Goal: Task Accomplishment & Management: Use online tool/utility

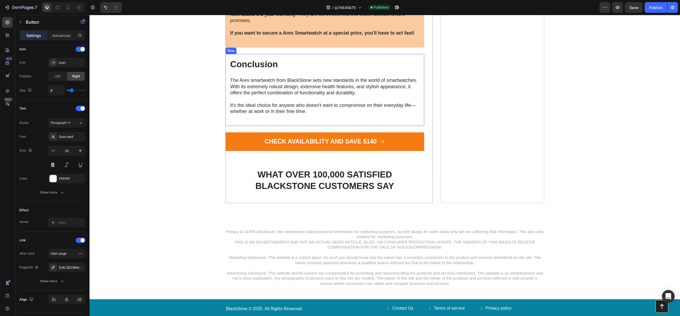
scroll to position [2573, 0]
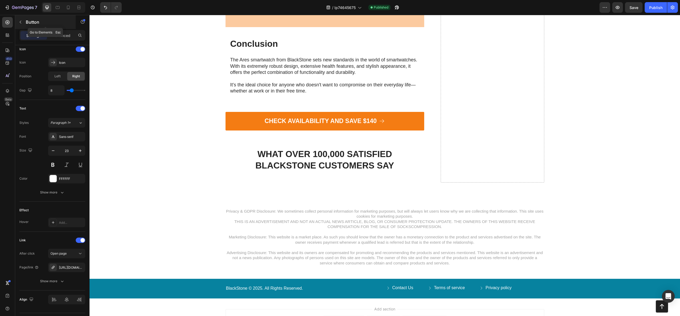
click at [23, 23] on button "button" at bounding box center [20, 22] width 9 height 9
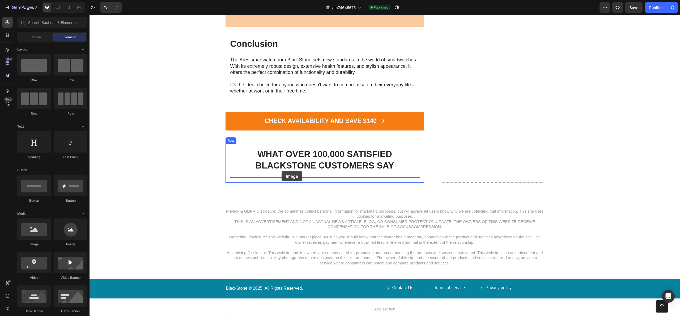
drag, startPoint x: 125, startPoint y: 241, endPoint x: 282, endPoint y: 171, distance: 171.9
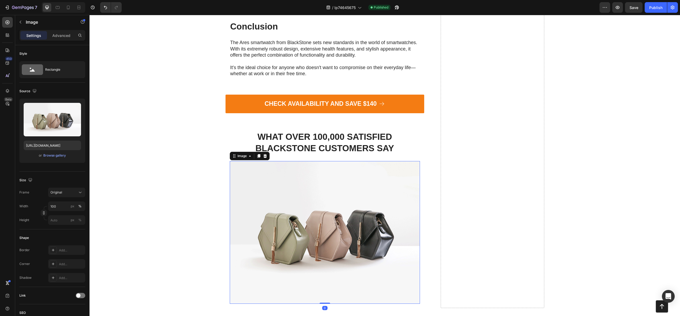
scroll to position [2591, 0]
click at [316, 183] on img at bounding box center [325, 232] width 190 height 143
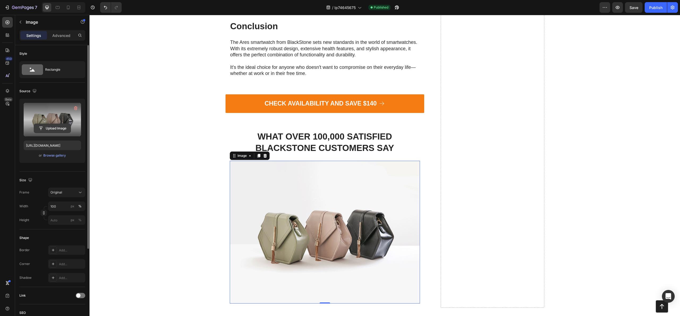
click at [53, 126] on input "file" at bounding box center [52, 128] width 37 height 9
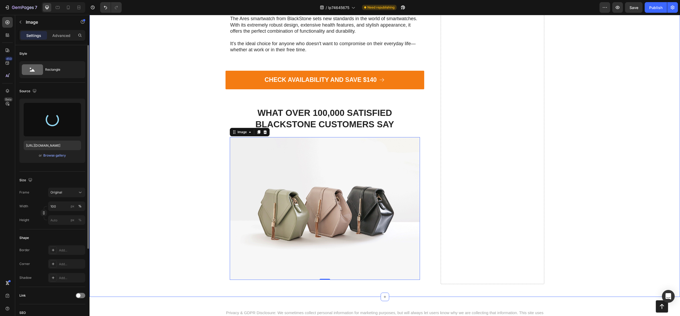
scroll to position [2620, 0]
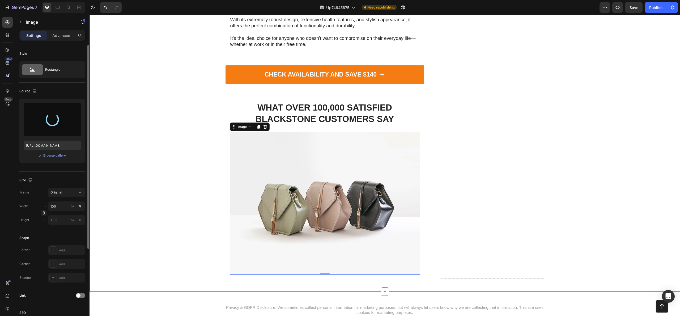
type input "[URL][DOMAIN_NAME]"
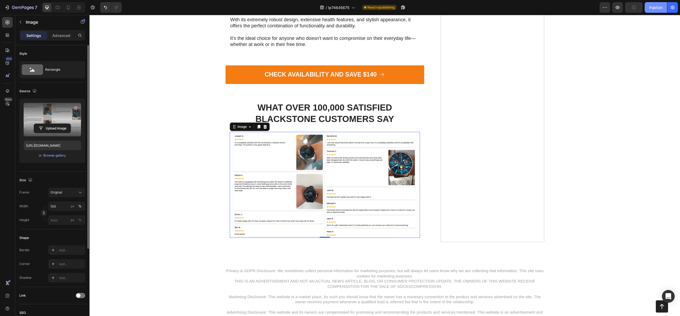
click at [658, 9] on div "Publish" at bounding box center [655, 8] width 13 height 6
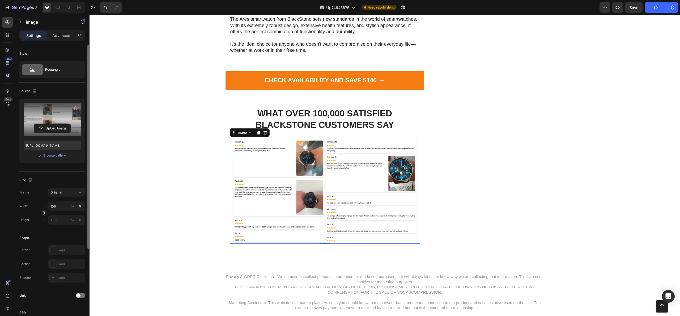
scroll to position [2617, 0]
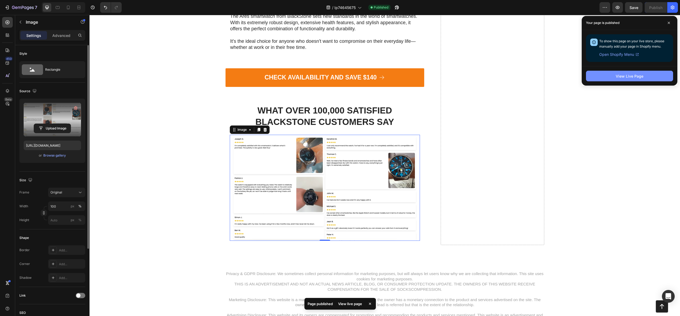
click at [618, 75] on div "View Live Page" at bounding box center [630, 76] width 28 height 6
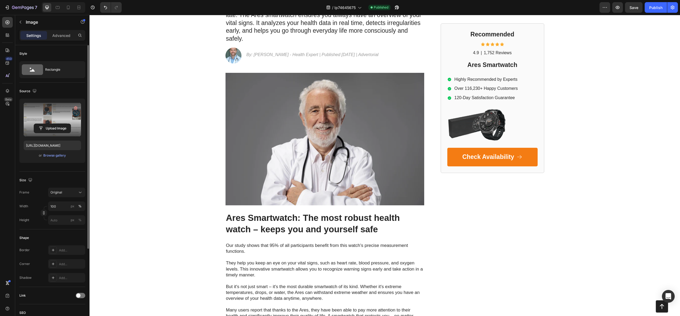
scroll to position [0, 0]
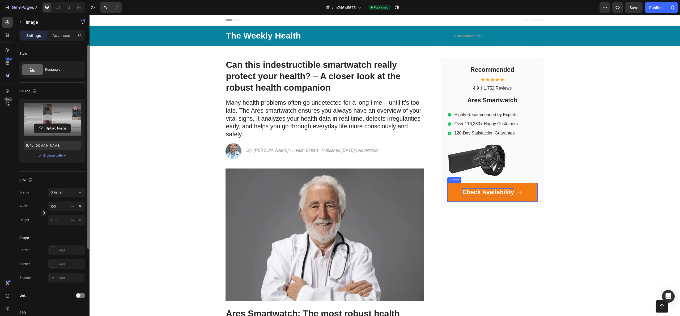
click at [477, 191] on p "Check Availability" at bounding box center [488, 192] width 52 height 8
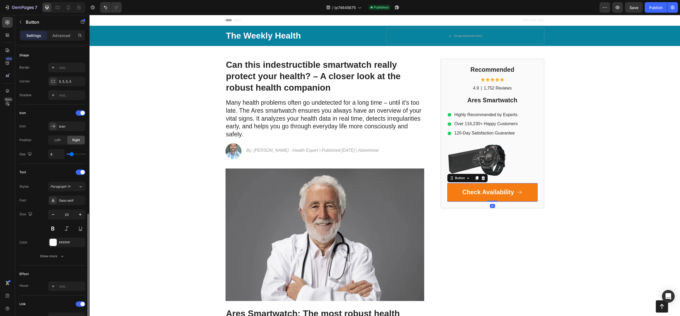
scroll to position [165, 0]
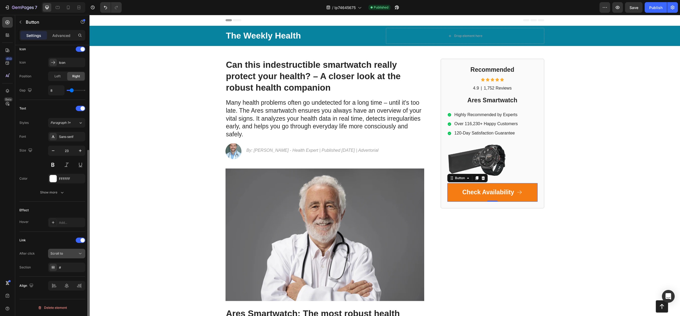
click at [64, 253] on div "Scroll to" at bounding box center [63, 253] width 27 height 5
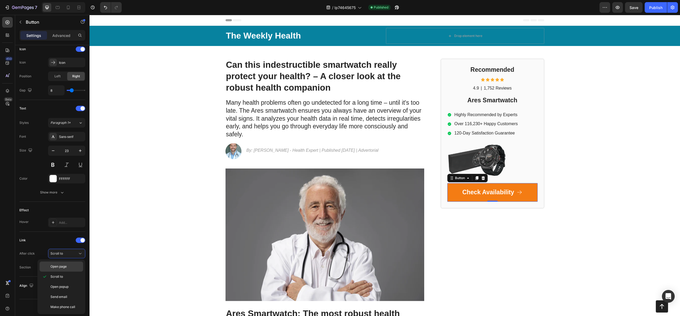
click at [60, 264] on div "Open page" at bounding box center [62, 266] width 44 height 10
click at [62, 268] on div "Add..." at bounding box center [71, 267] width 25 height 5
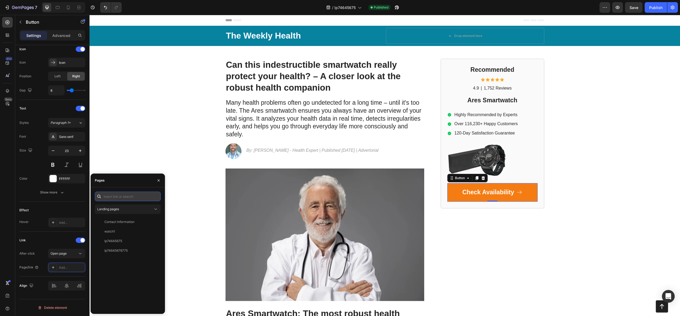
click at [130, 199] on input "text" at bounding box center [128, 197] width 66 height 10
paste input "[URL][DOMAIN_NAME]"
type input "[URL][DOMAIN_NAME]"
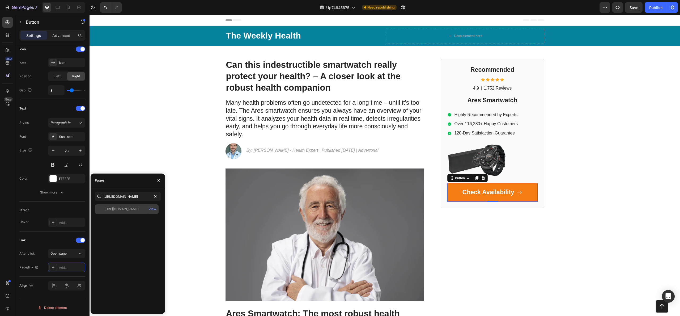
click at [135, 211] on div "[URL][DOMAIN_NAME]" at bounding box center [121, 209] width 34 height 5
click at [195, 226] on div "The Weekly Health Text Block Drop element here Row Row Can this indestructible …" at bounding box center [385, 304] width 591 height 557
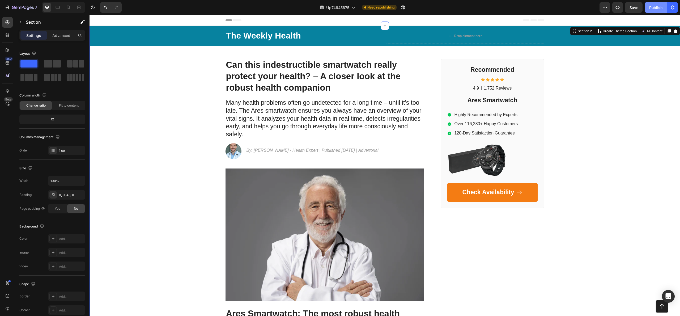
click at [652, 10] on button "Publish" at bounding box center [656, 7] width 22 height 11
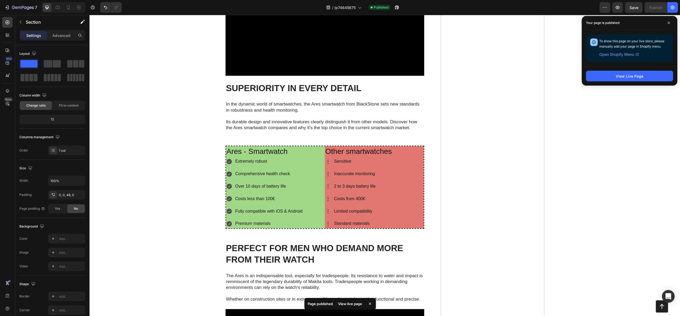
scroll to position [1891, 0]
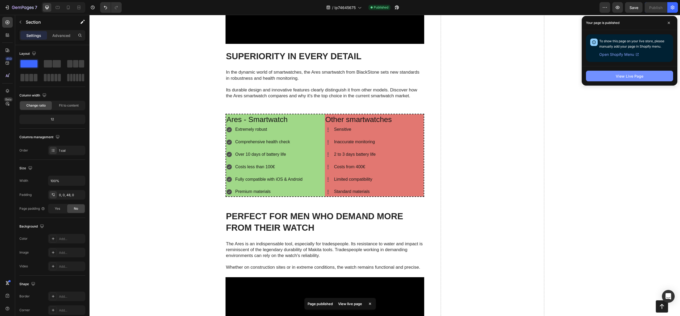
click at [617, 76] on div "View Live Page" at bounding box center [630, 76] width 28 height 6
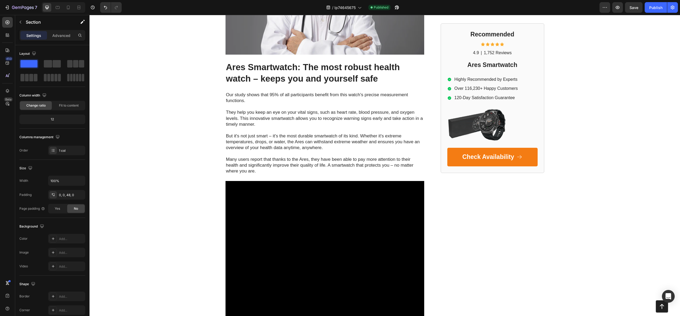
scroll to position [337, 0]
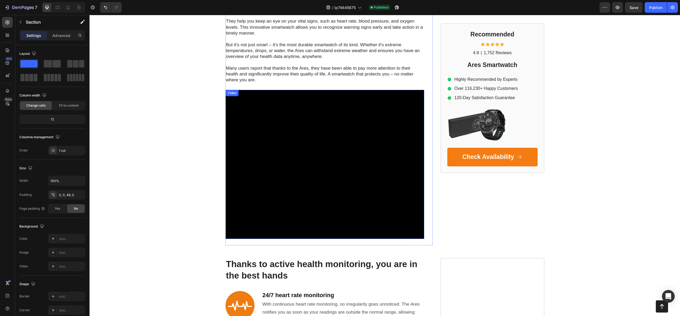
click at [335, 120] on video at bounding box center [325, 164] width 199 height 149
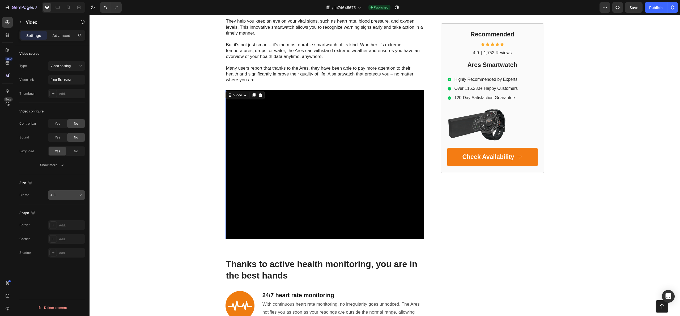
click at [67, 195] on div "4:3" at bounding box center [63, 195] width 27 height 5
click at [63, 210] on p "Original" at bounding box center [64, 208] width 28 height 5
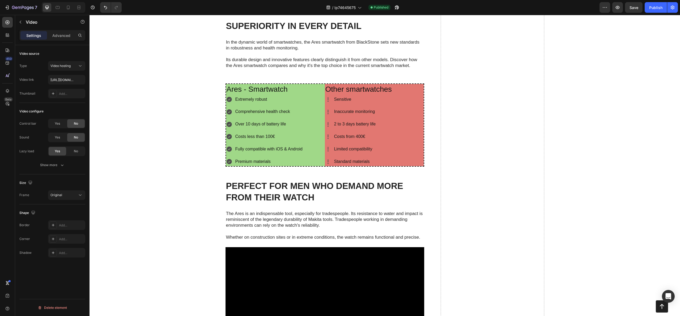
scroll to position [1653, 0]
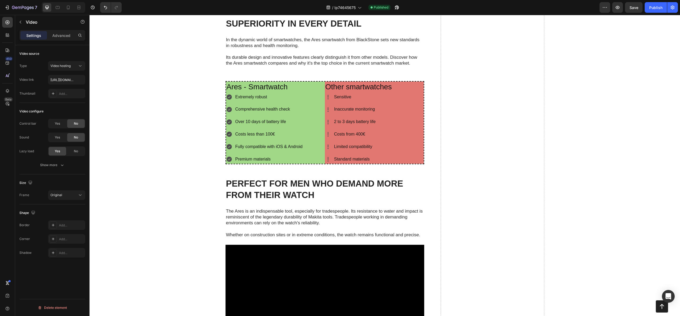
click at [68, 198] on button "4:3" at bounding box center [66, 195] width 37 height 10
click at [63, 206] on p "Original" at bounding box center [64, 208] width 28 height 5
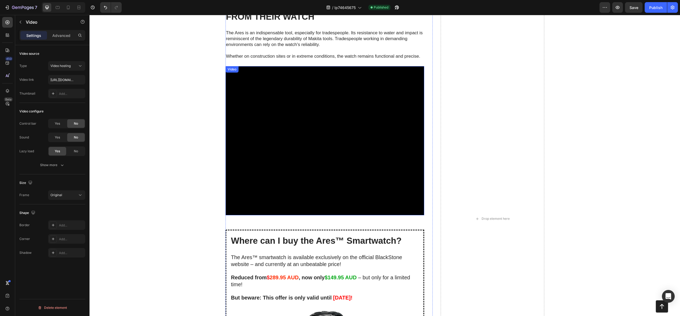
scroll to position [2077, 0]
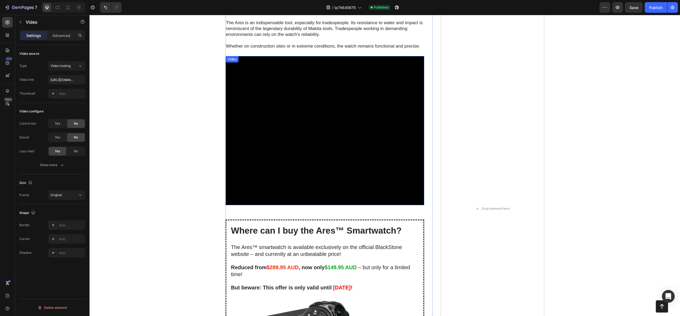
click at [262, 195] on video at bounding box center [325, 130] width 199 height 149
click at [63, 194] on div "4:3" at bounding box center [63, 195] width 27 height 5
click at [62, 213] on div "Original" at bounding box center [60, 218] width 41 height 10
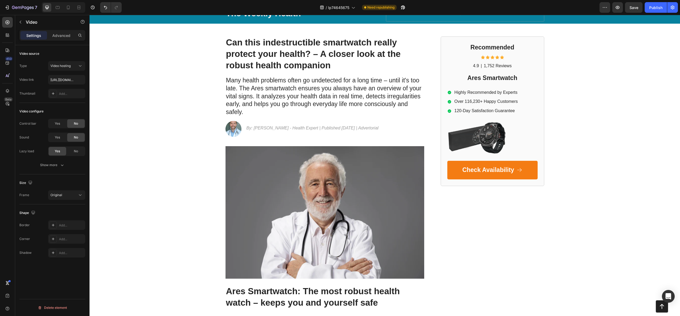
scroll to position [0, 0]
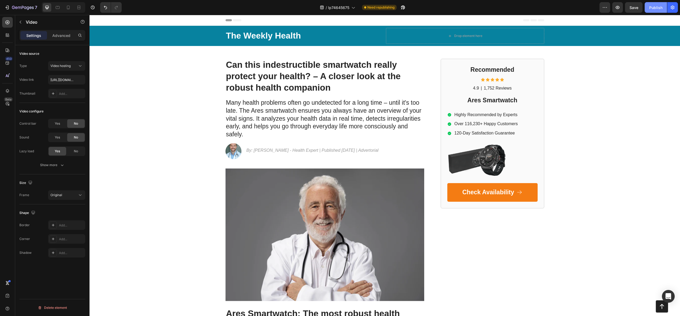
click at [650, 9] on div "Publish" at bounding box center [655, 8] width 13 height 6
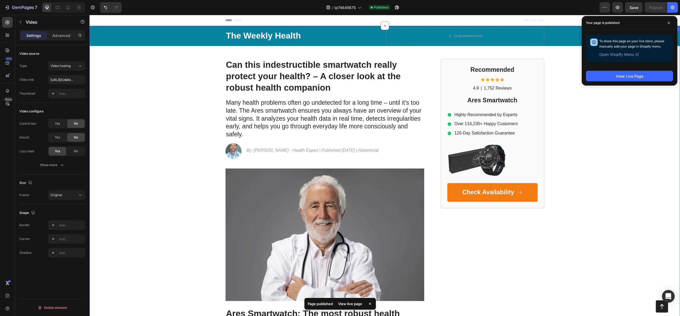
scroll to position [0, 0]
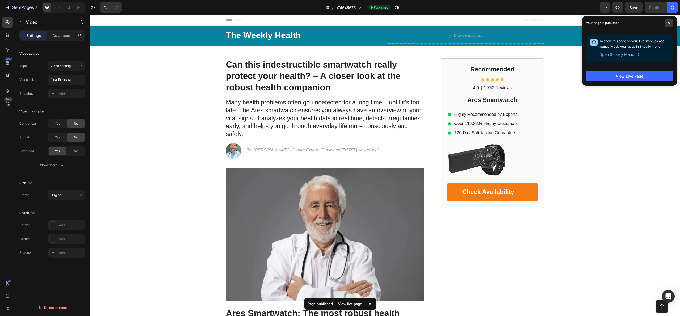
click at [670, 23] on icon at bounding box center [669, 23] width 3 height 3
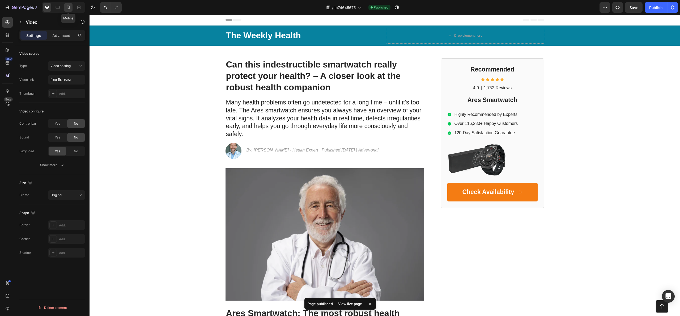
click at [71, 9] on icon at bounding box center [68, 7] width 5 height 5
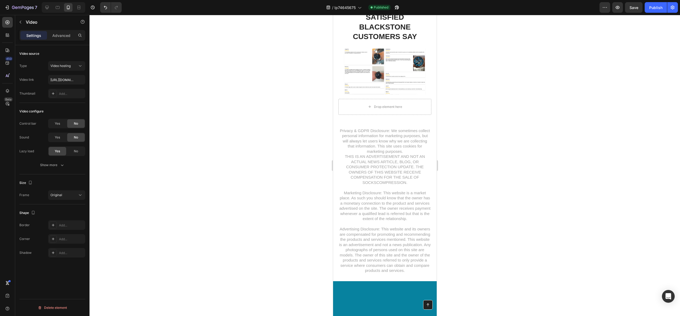
scroll to position [3592, 0]
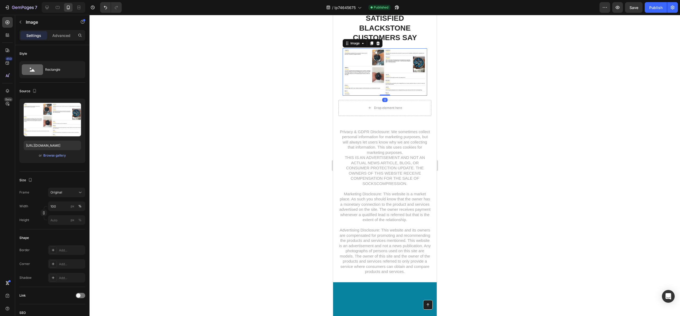
click at [365, 95] on img at bounding box center [385, 71] width 84 height 47
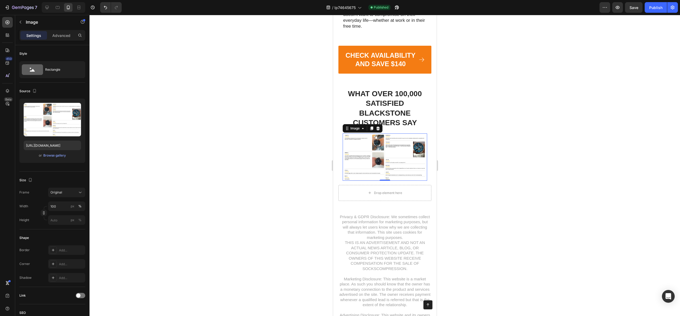
scroll to position [3550, 0]
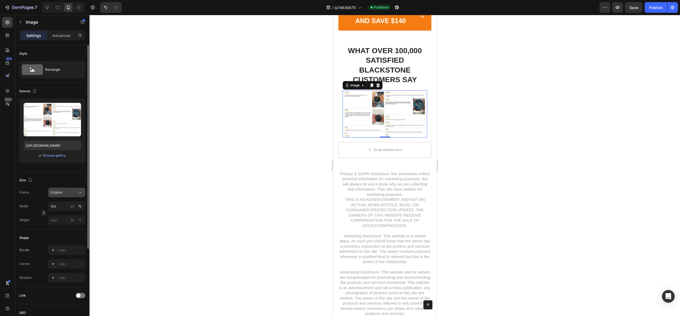
click at [67, 194] on div "Original" at bounding box center [63, 192] width 26 height 5
click at [56, 213] on span "Vertical" at bounding box center [55, 215] width 11 height 5
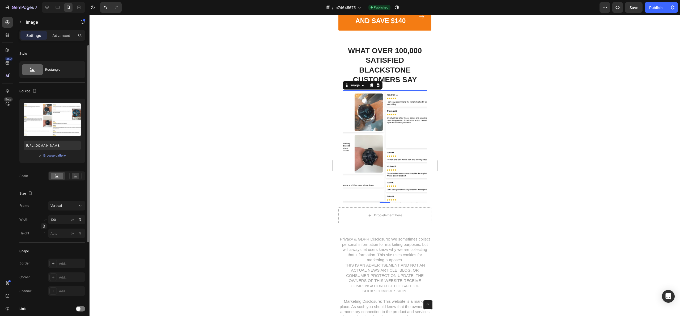
click at [474, 164] on div at bounding box center [385, 165] width 591 height 301
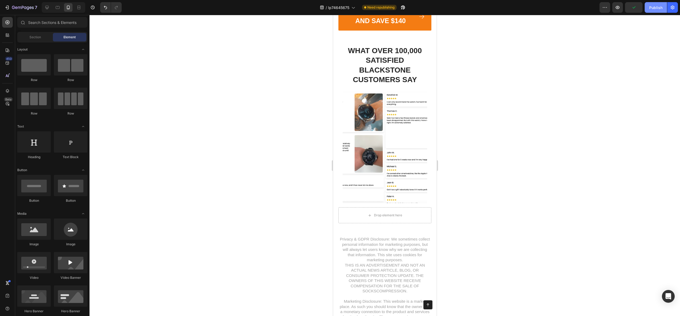
click at [655, 10] on div "Publish" at bounding box center [655, 8] width 13 height 6
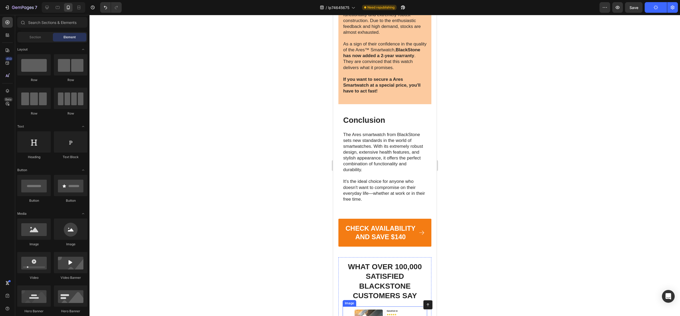
scroll to position [3413, 0]
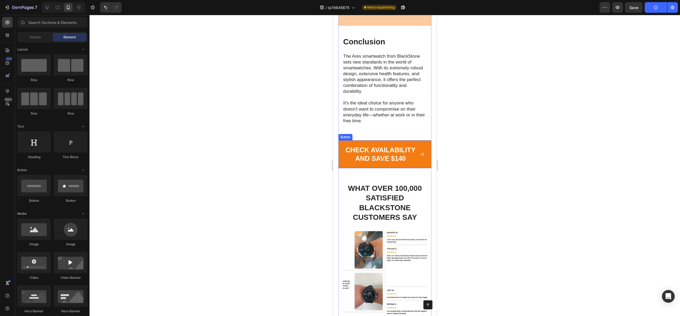
click at [415, 168] on link "CHECK AVAILABILITY AND SAVE $140" at bounding box center [384, 154] width 93 height 28
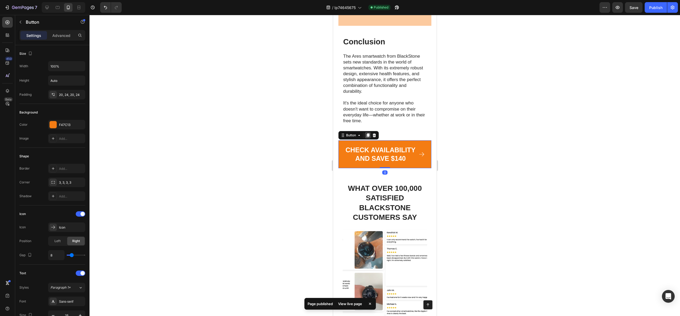
click at [367, 137] on icon at bounding box center [367, 135] width 3 height 4
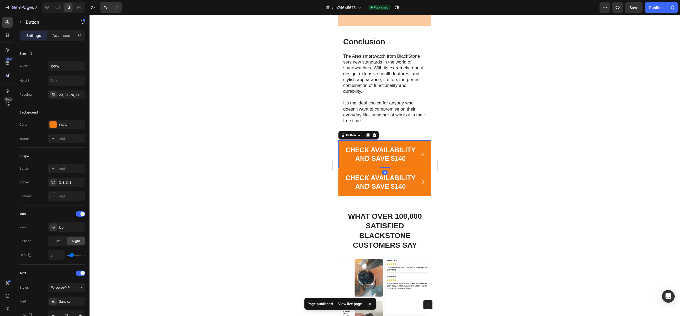
click at [378, 163] on p "CHECK AVAILABILITY AND SAVE $140" at bounding box center [380, 154] width 71 height 17
click at [64, 36] on p "Advanced" at bounding box center [61, 36] width 18 height 6
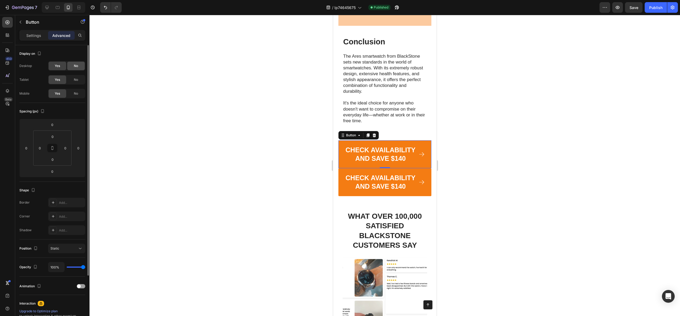
click at [76, 65] on span "No" at bounding box center [76, 66] width 4 height 5
click at [75, 78] on span "No" at bounding box center [76, 79] width 4 height 5
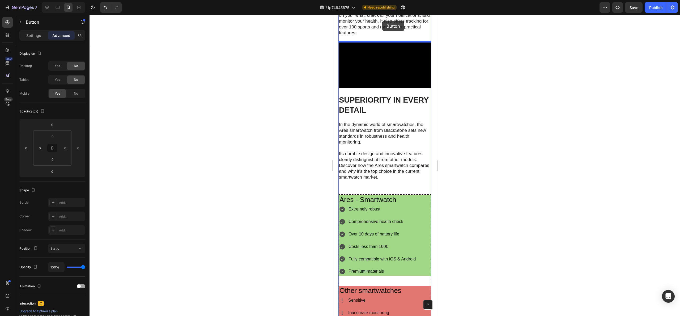
scroll to position [2270, 0]
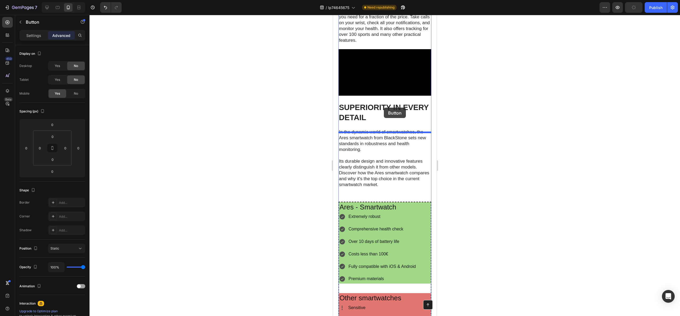
drag, startPoint x: 343, startPoint y: 191, endPoint x: 384, endPoint y: 108, distance: 92.3
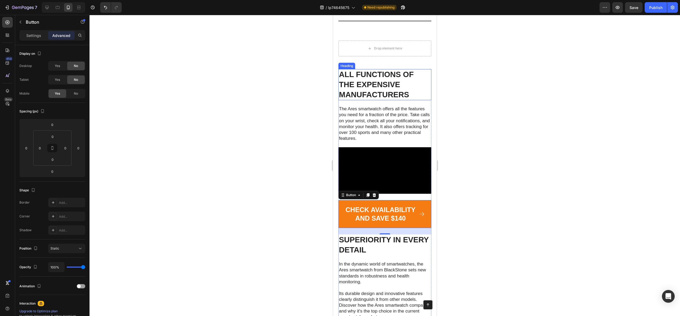
scroll to position [2176, 0]
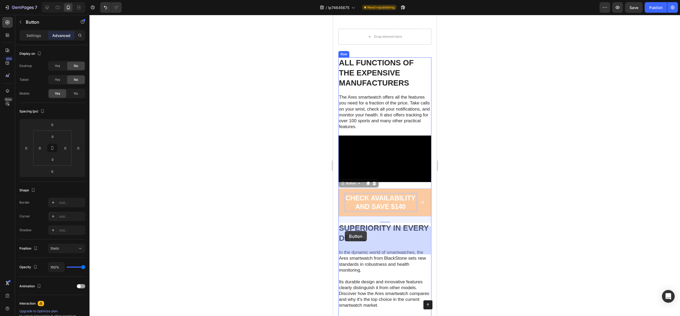
drag, startPoint x: 345, startPoint y: 234, endPoint x: 345, endPoint y: 231, distance: 3.2
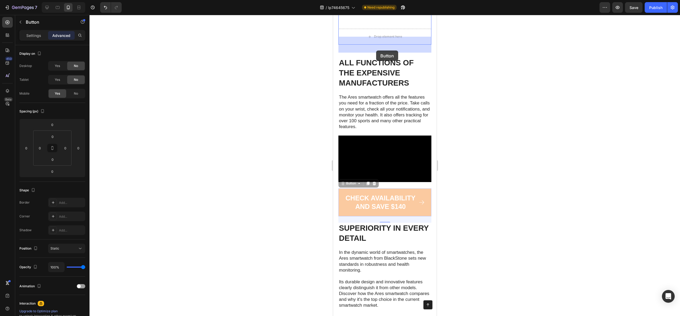
drag, startPoint x: 343, startPoint y: 222, endPoint x: 376, endPoint y: 50, distance: 174.7
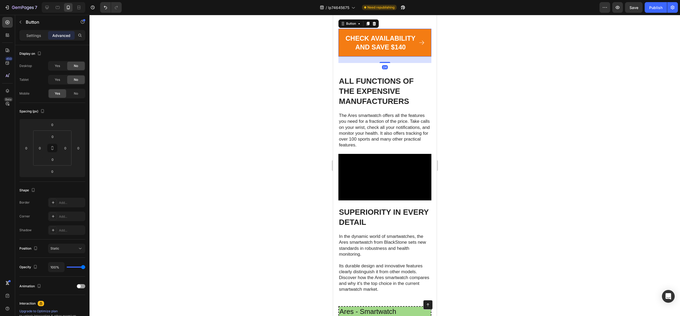
click at [471, 93] on div at bounding box center [385, 165] width 591 height 301
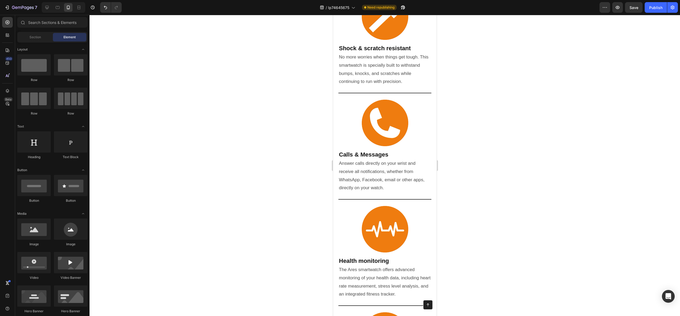
scroll to position [2067, 0]
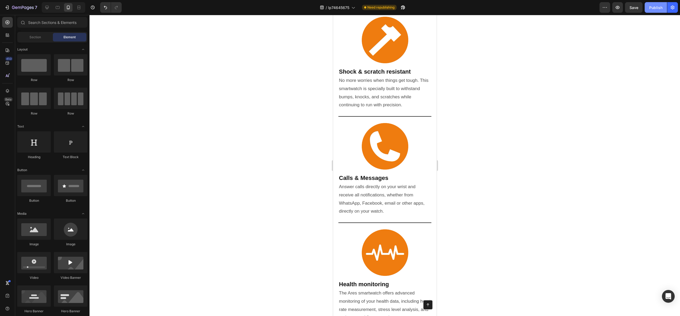
click at [656, 11] on button "Publish" at bounding box center [656, 7] width 22 height 11
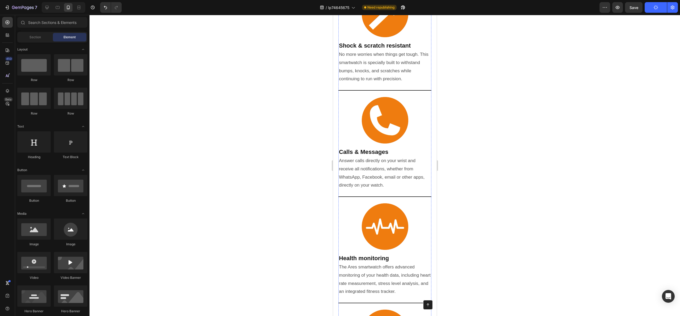
scroll to position [2151, 0]
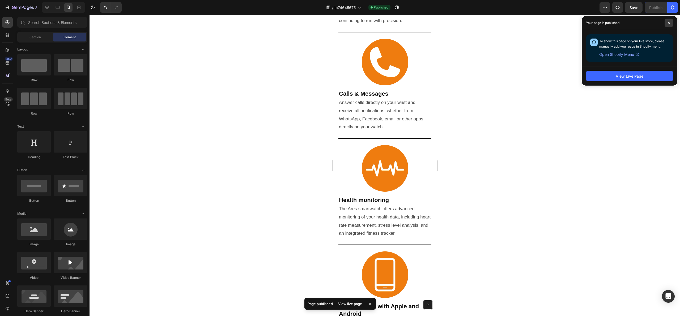
click at [668, 25] on span at bounding box center [669, 23] width 9 height 9
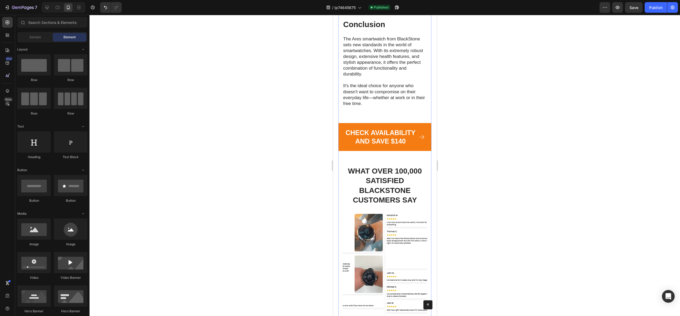
scroll to position [3143, 0]
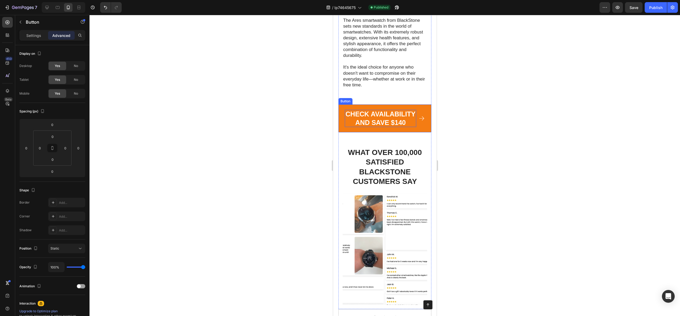
click at [368, 127] on p "CHECK AVAILABILITY AND SAVE $140" at bounding box center [380, 118] width 71 height 17
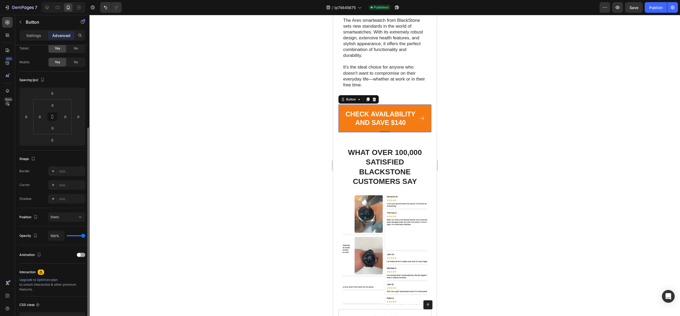
scroll to position [0, 0]
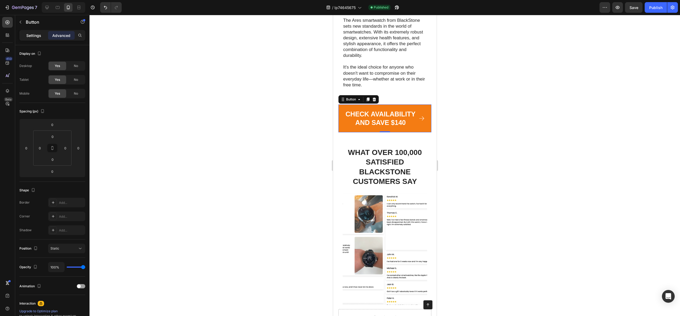
click at [35, 38] on div "Settings" at bounding box center [33, 35] width 27 height 9
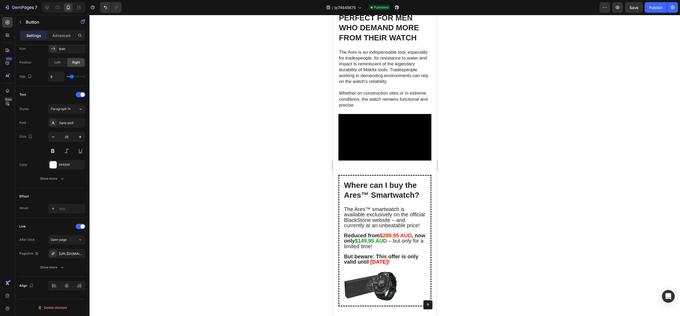
scroll to position [2661, 0]
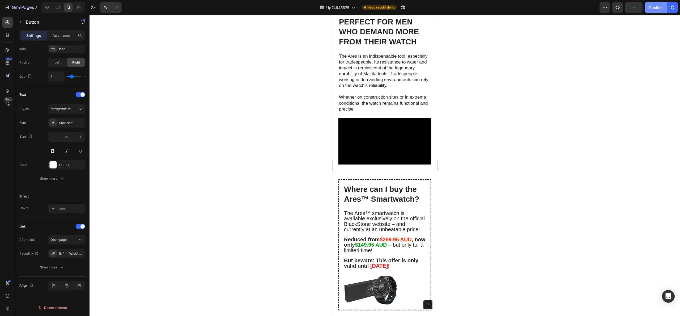
click at [654, 7] on div "Publish" at bounding box center [655, 8] width 13 height 6
